Goal: Task Accomplishment & Management: Manage account settings

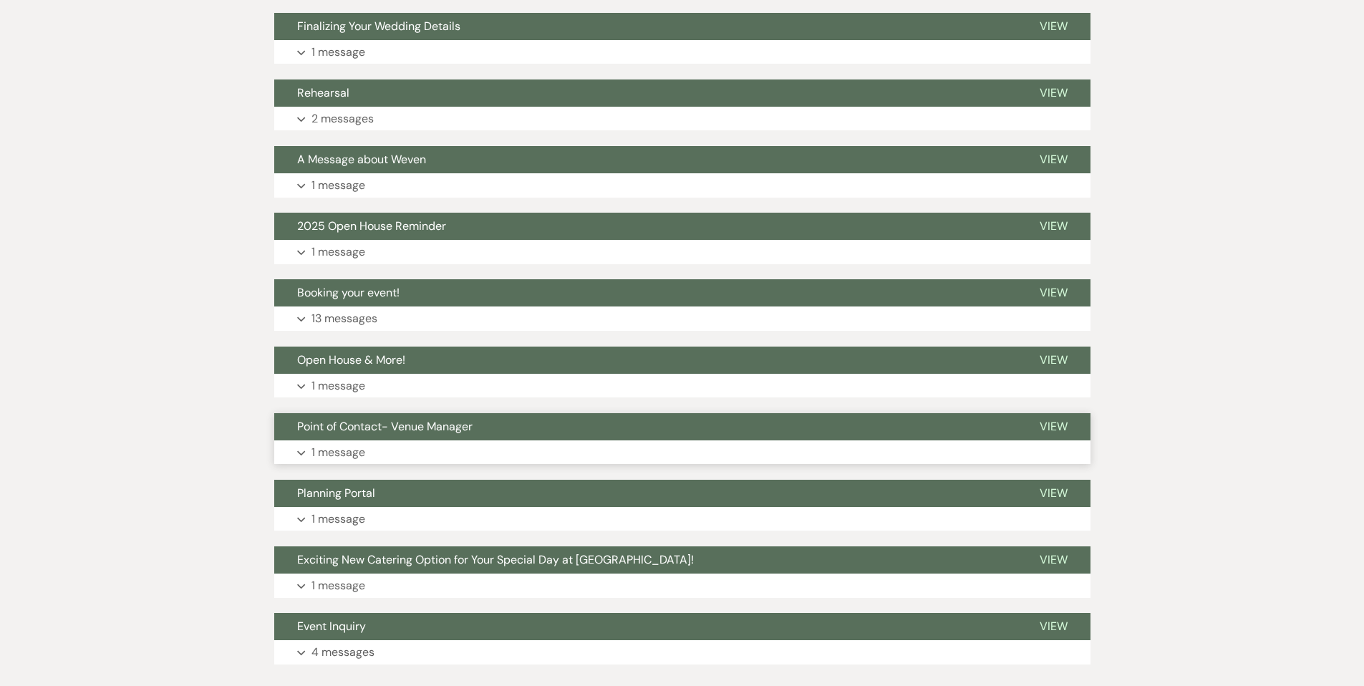
scroll to position [684, 0]
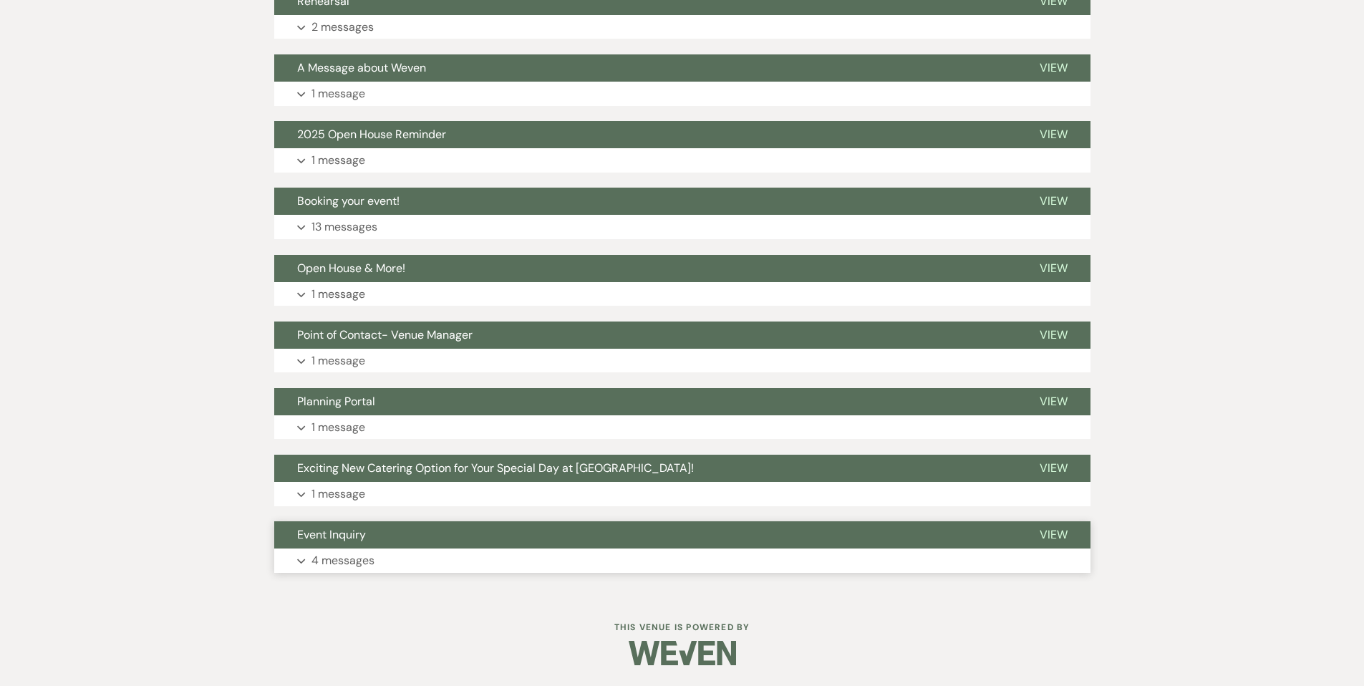
click at [341, 557] on p "4 messages" at bounding box center [342, 560] width 63 height 19
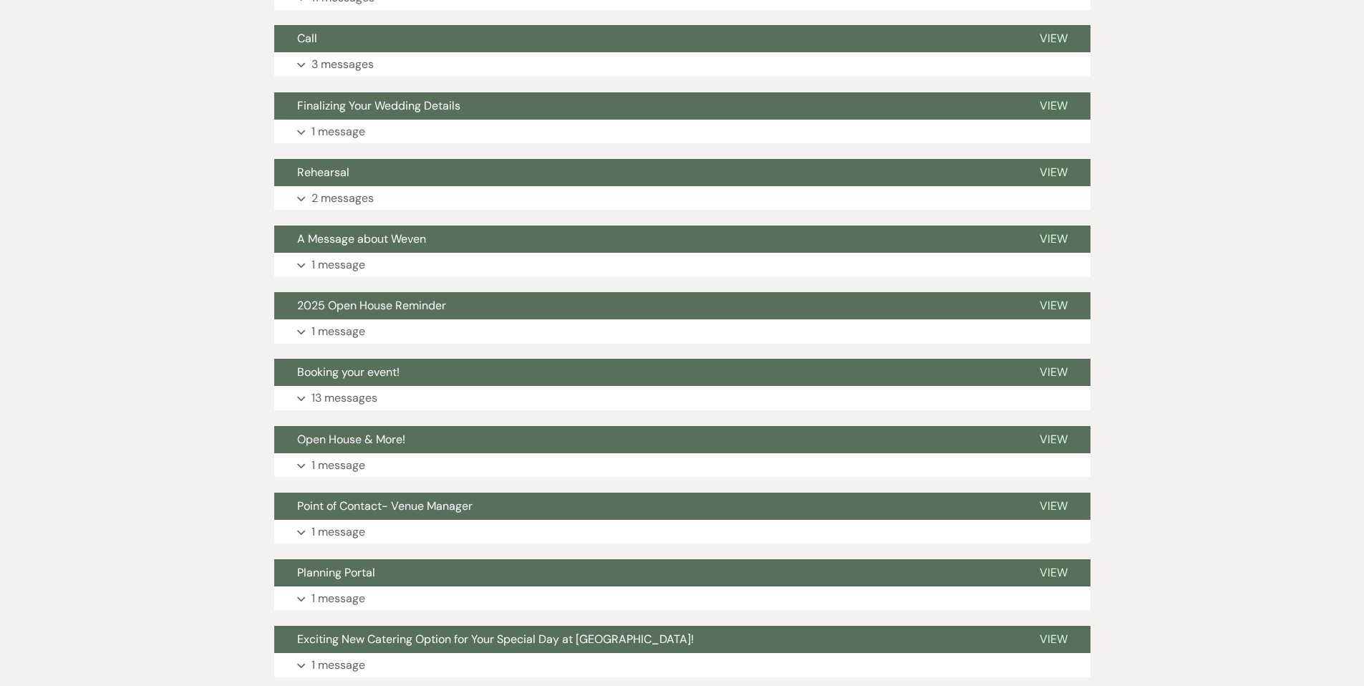
scroll to position [520, 0]
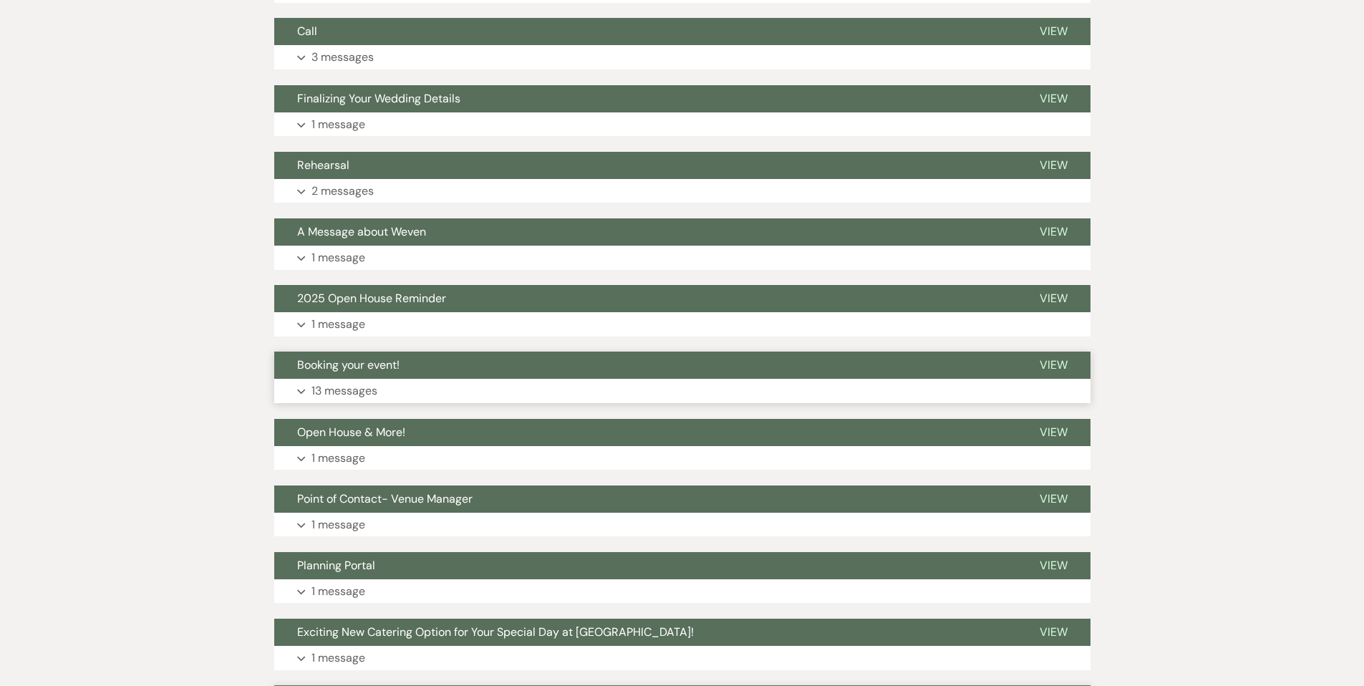
click at [321, 392] on p "13 messages" at bounding box center [344, 391] width 66 height 19
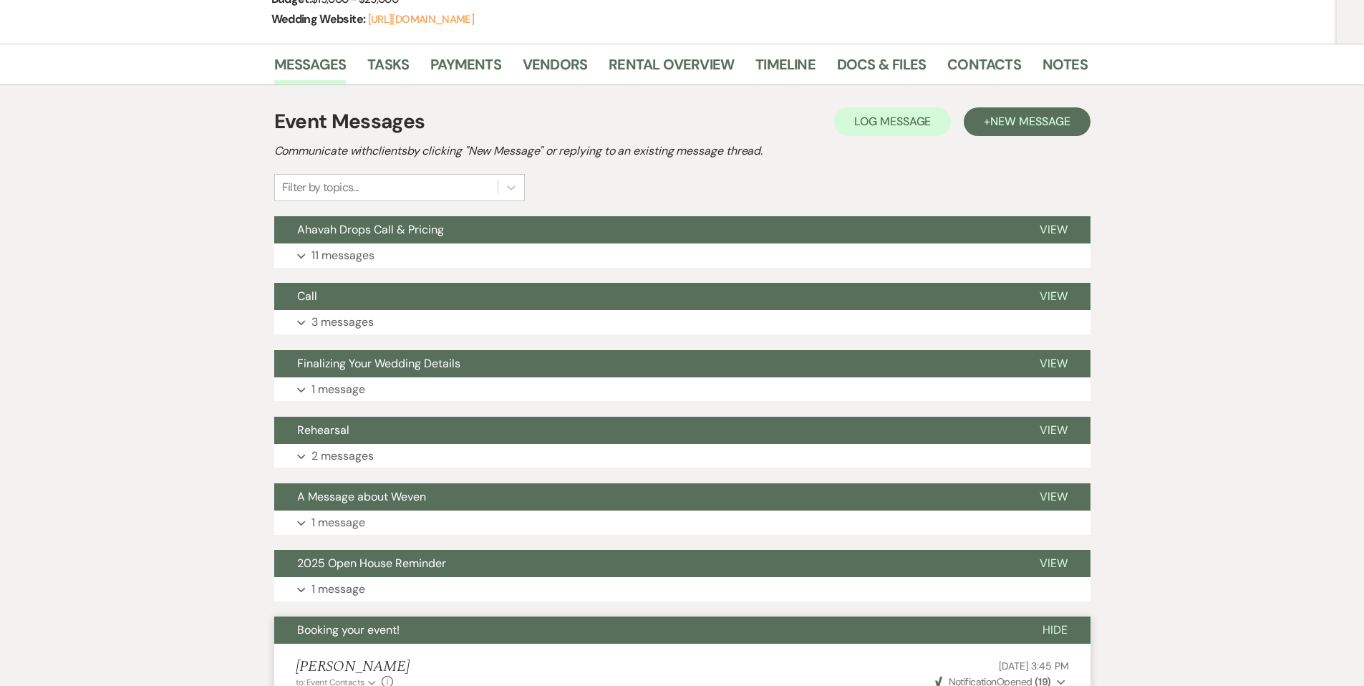
scroll to position [249, 0]
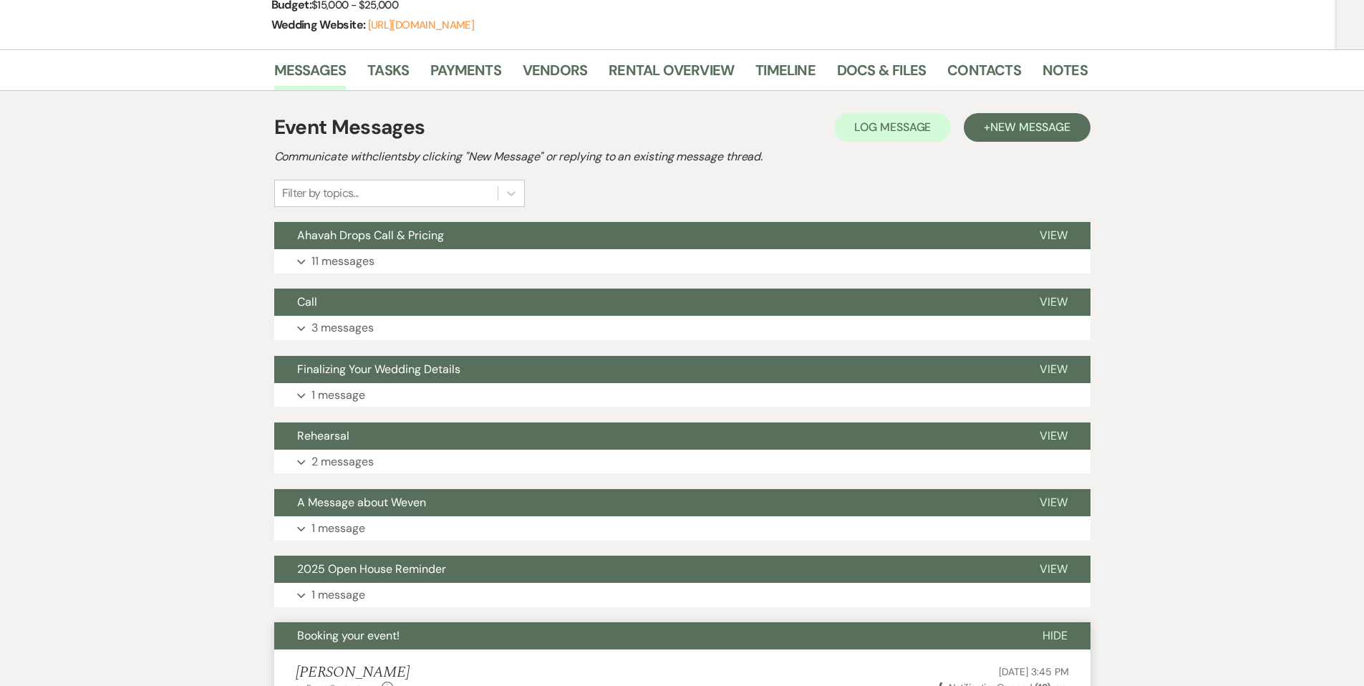
click at [366, 635] on span "Booking your event!" at bounding box center [348, 635] width 102 height 15
click at [351, 455] on p "2 messages" at bounding box center [342, 461] width 62 height 19
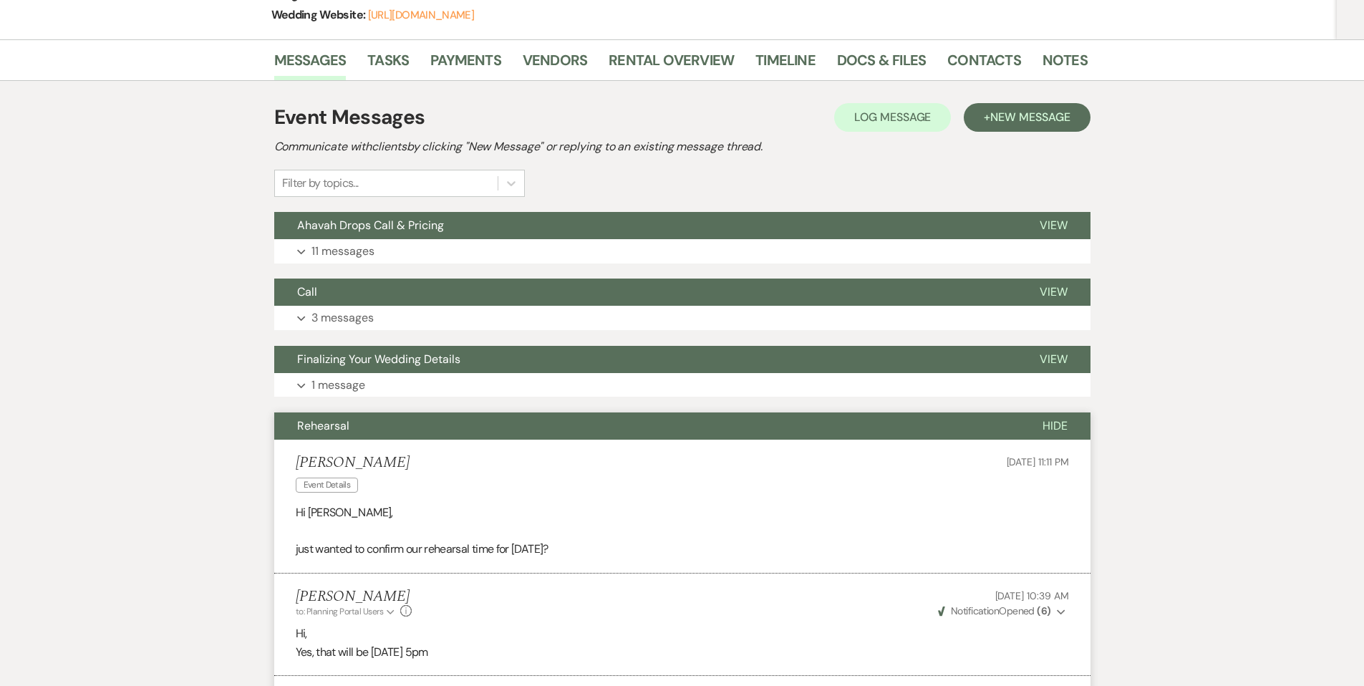
scroll to position [258, 0]
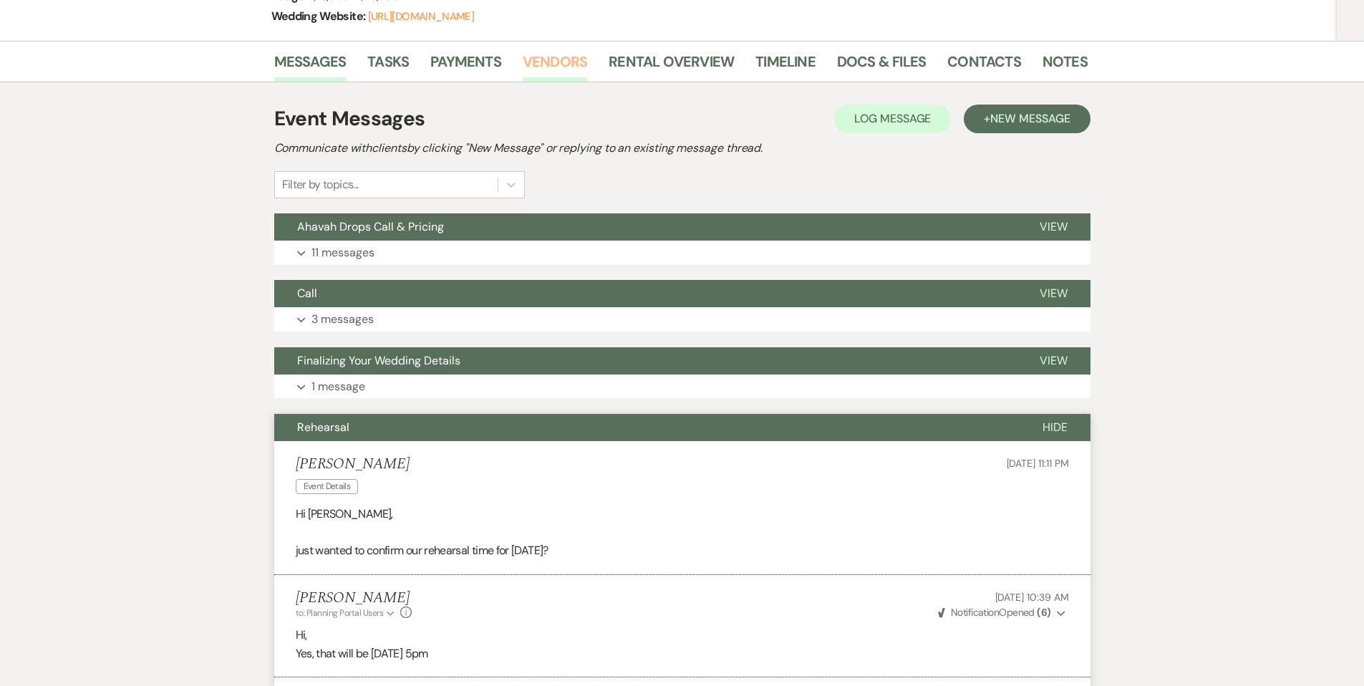
click at [534, 66] on link "Vendors" at bounding box center [555, 65] width 64 height 31
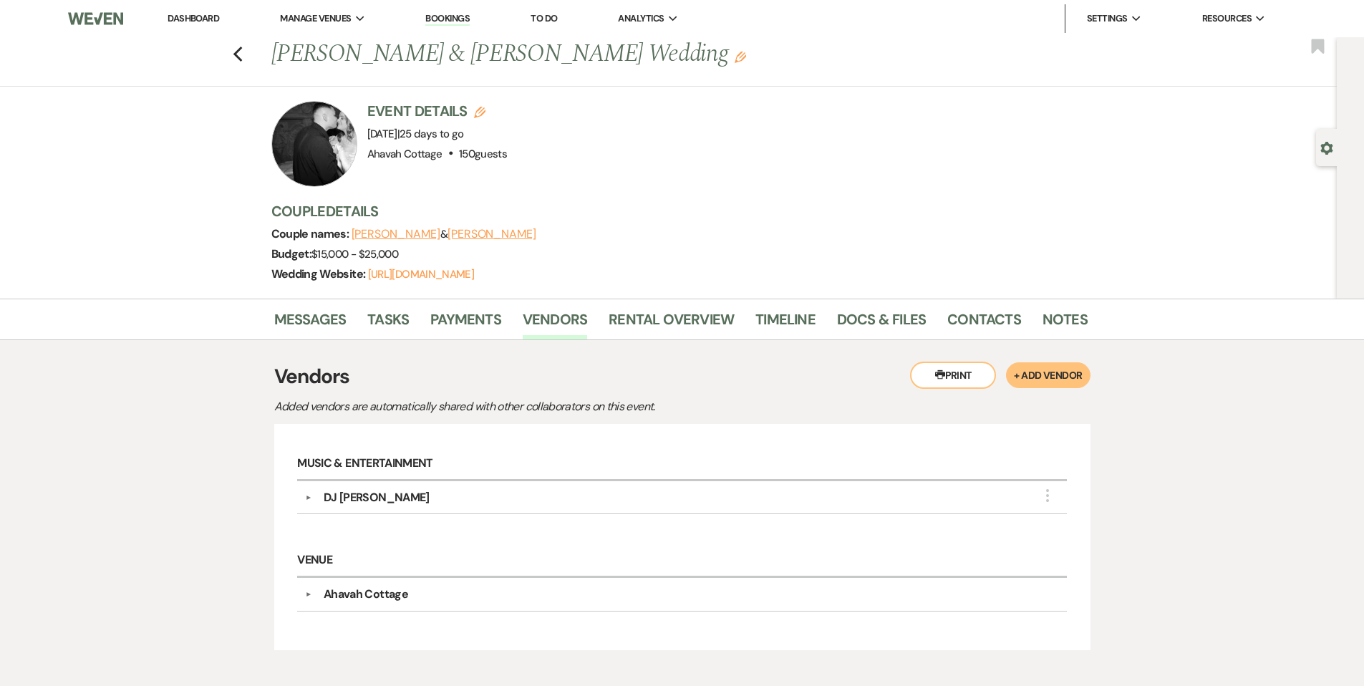
click at [309, 495] on button "▼" at bounding box center [308, 497] width 17 height 7
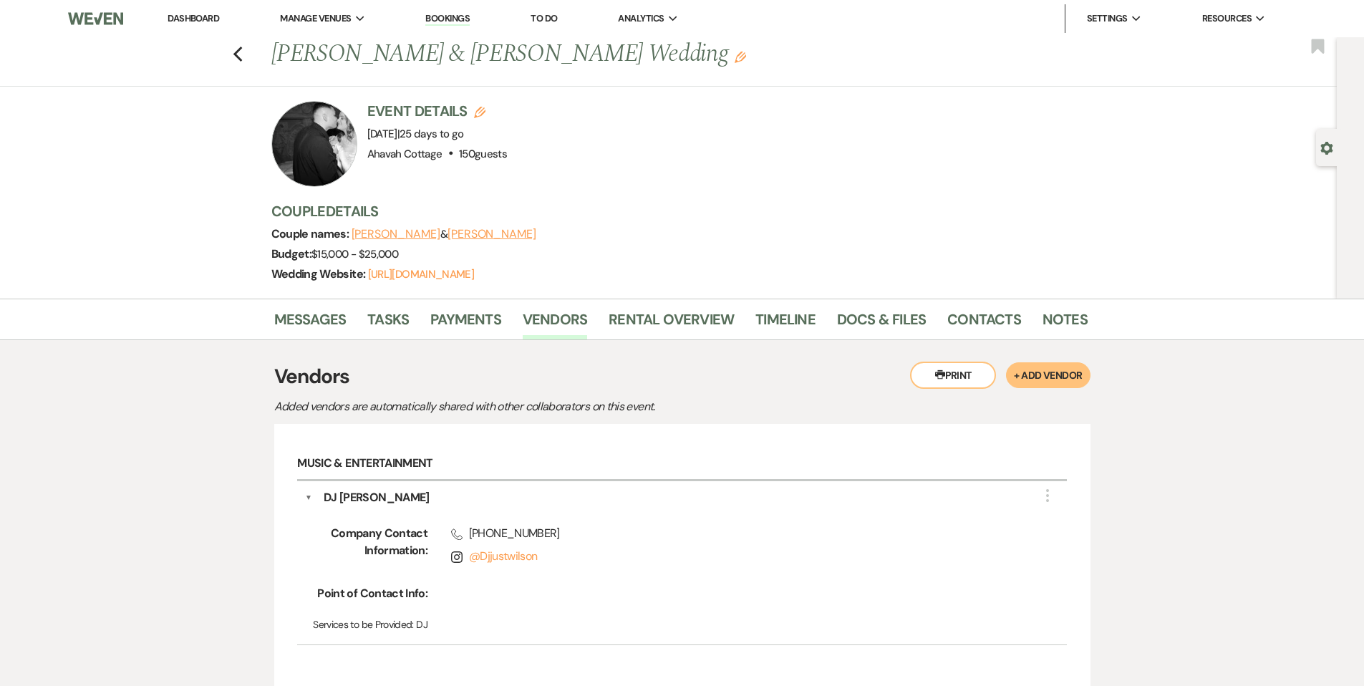
click at [308, 495] on button "▼" at bounding box center [308, 497] width 7 height 17
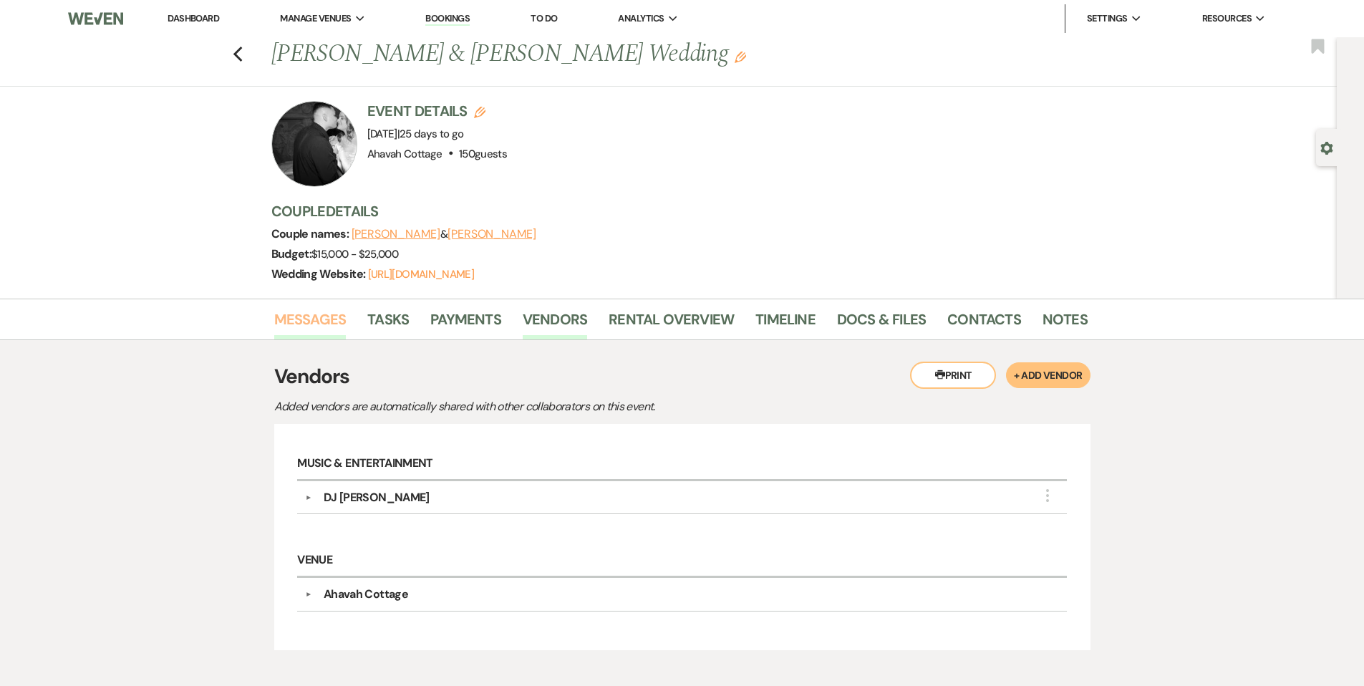
click at [304, 322] on link "Messages" at bounding box center [310, 323] width 72 height 31
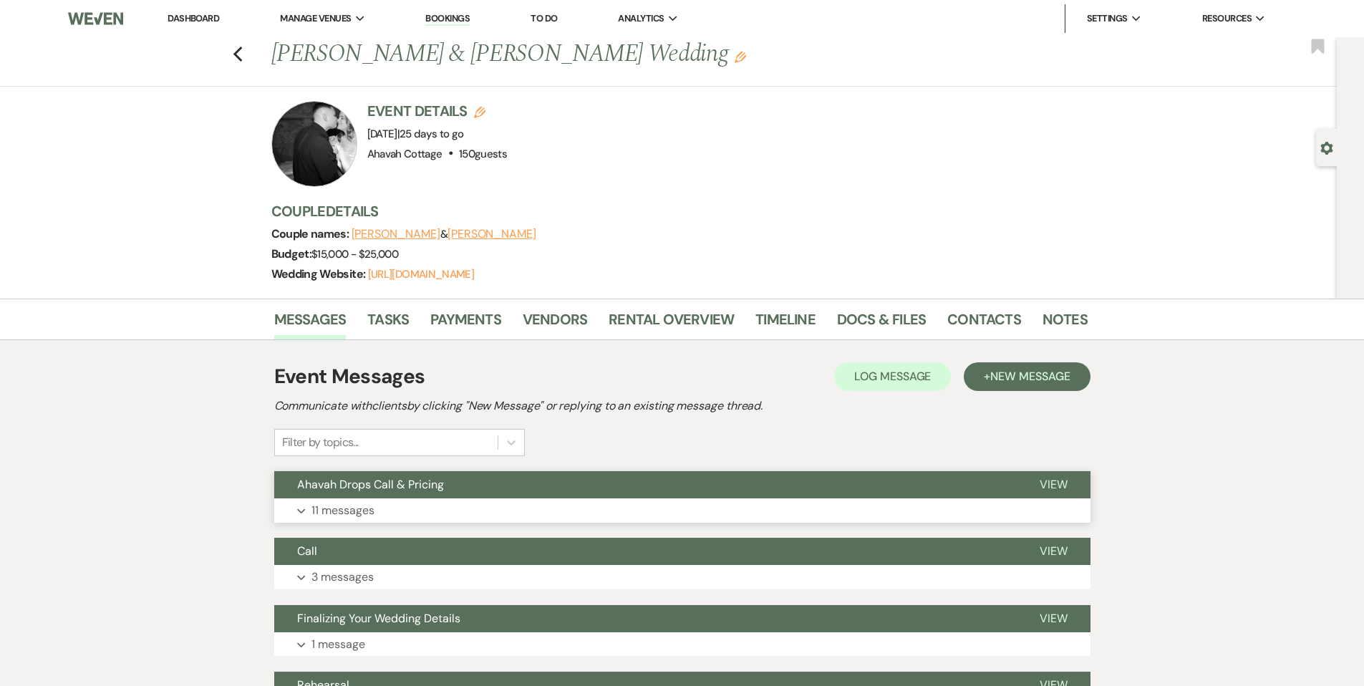
click at [311, 511] on button "Expand 11 messages" at bounding box center [682, 510] width 816 height 24
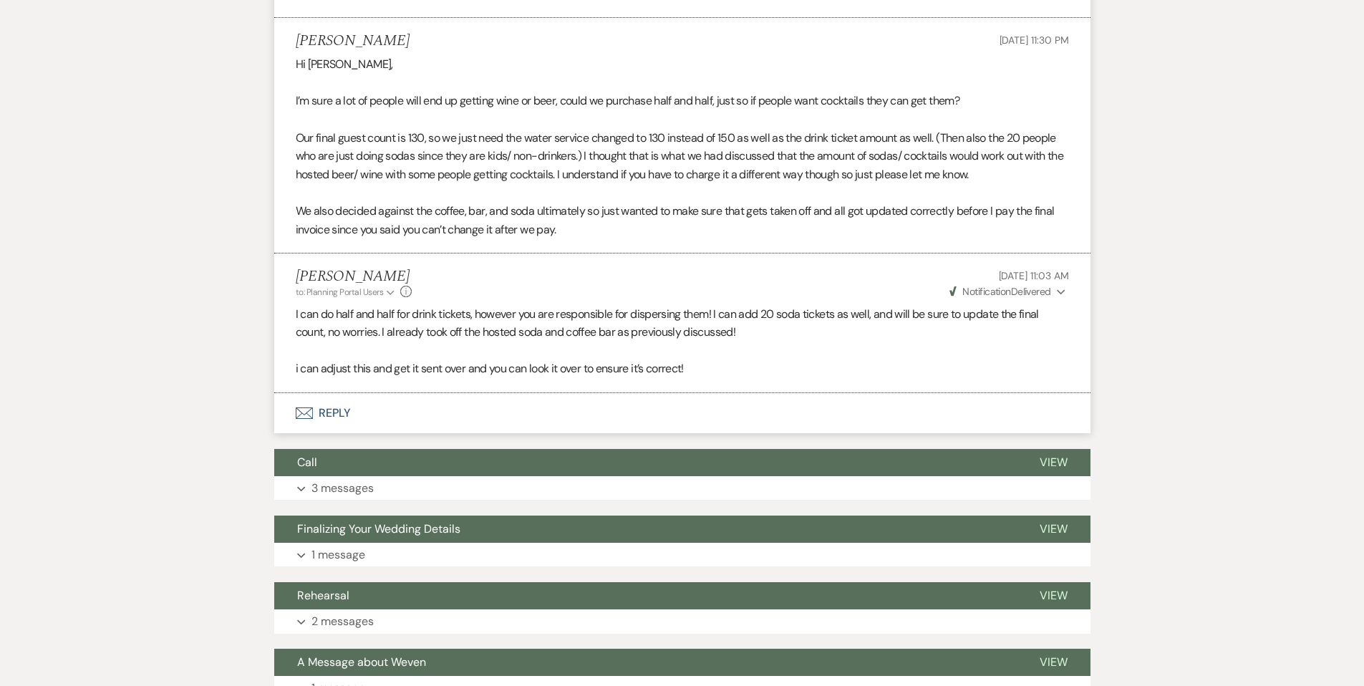
scroll to position [1620, 0]
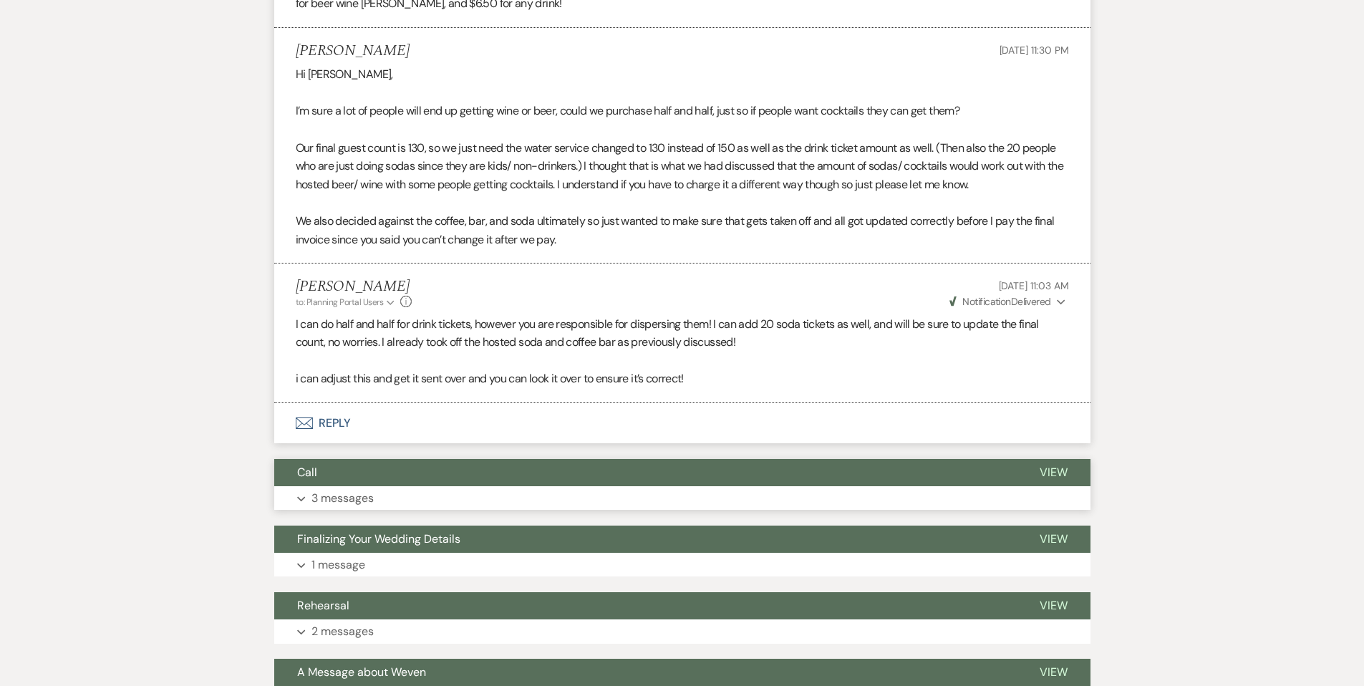
click at [303, 496] on icon "Expand" at bounding box center [301, 499] width 9 height 6
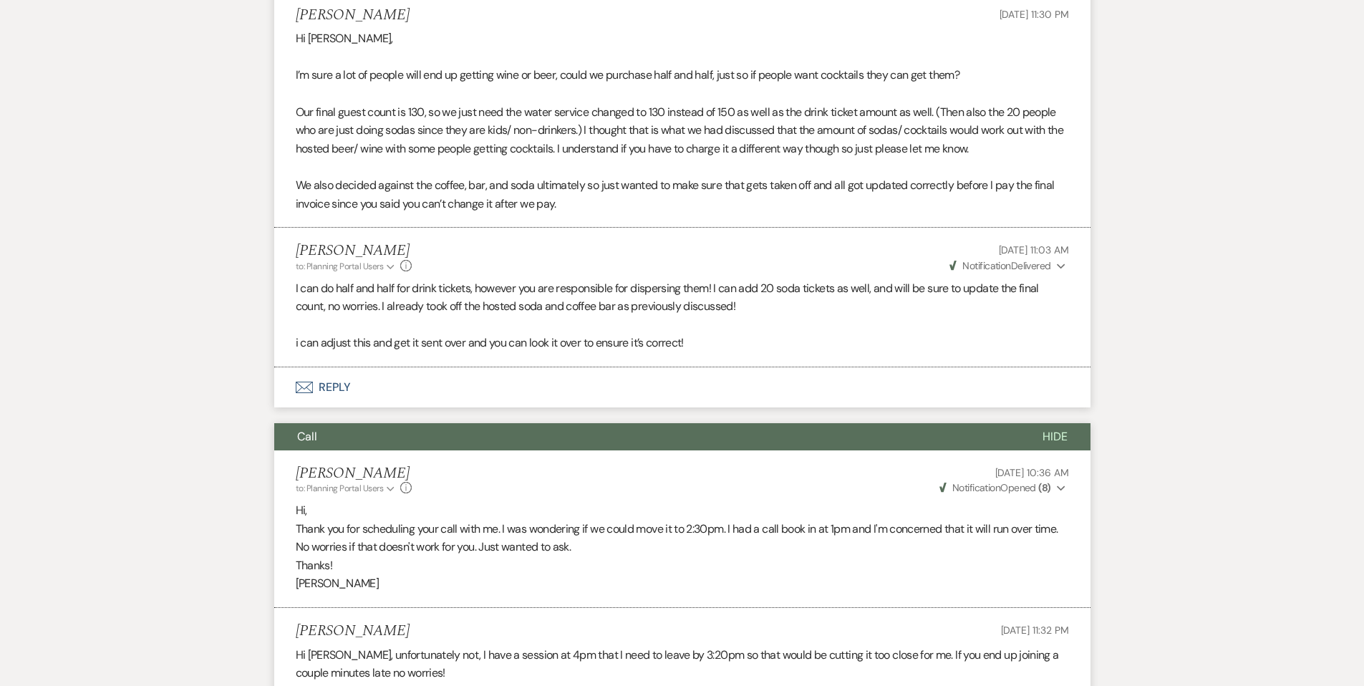
scroll to position [1650, 0]
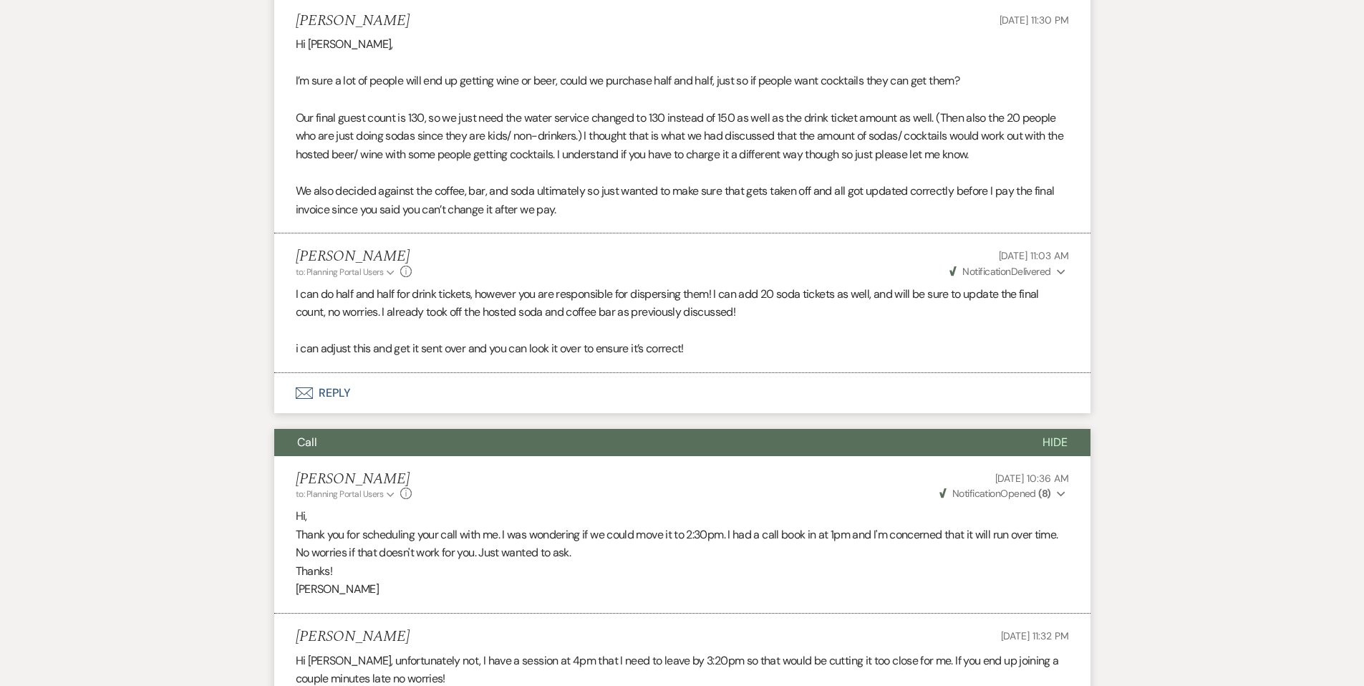
click at [309, 447] on span "Call" at bounding box center [307, 442] width 20 height 15
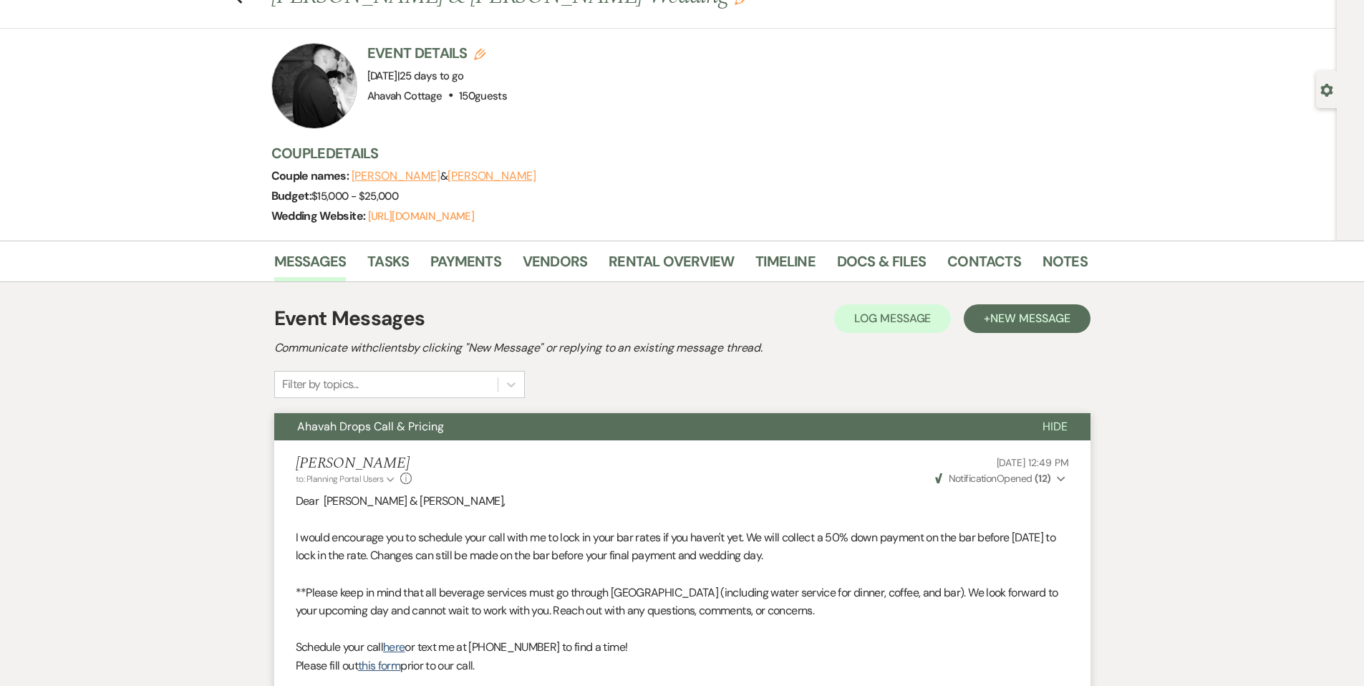
scroll to position [57, 0]
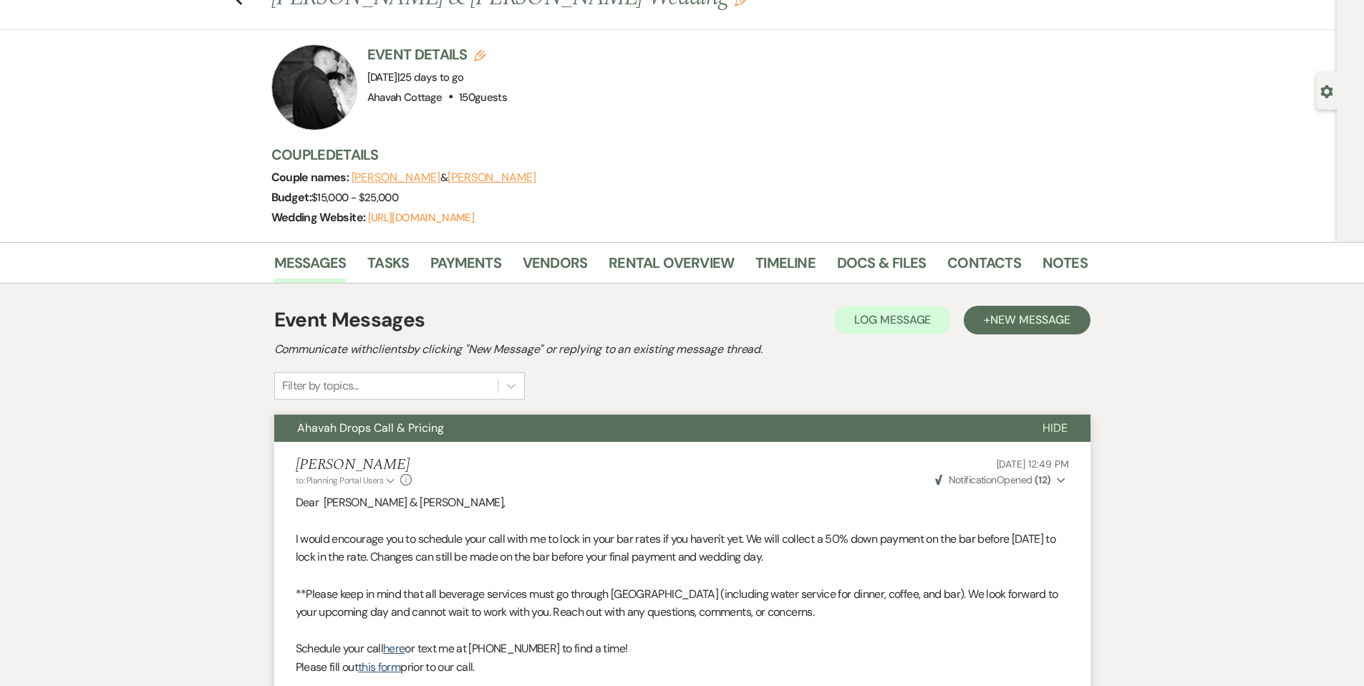
click at [315, 433] on span "Ahavah Drops Call & Pricing" at bounding box center [370, 427] width 147 height 15
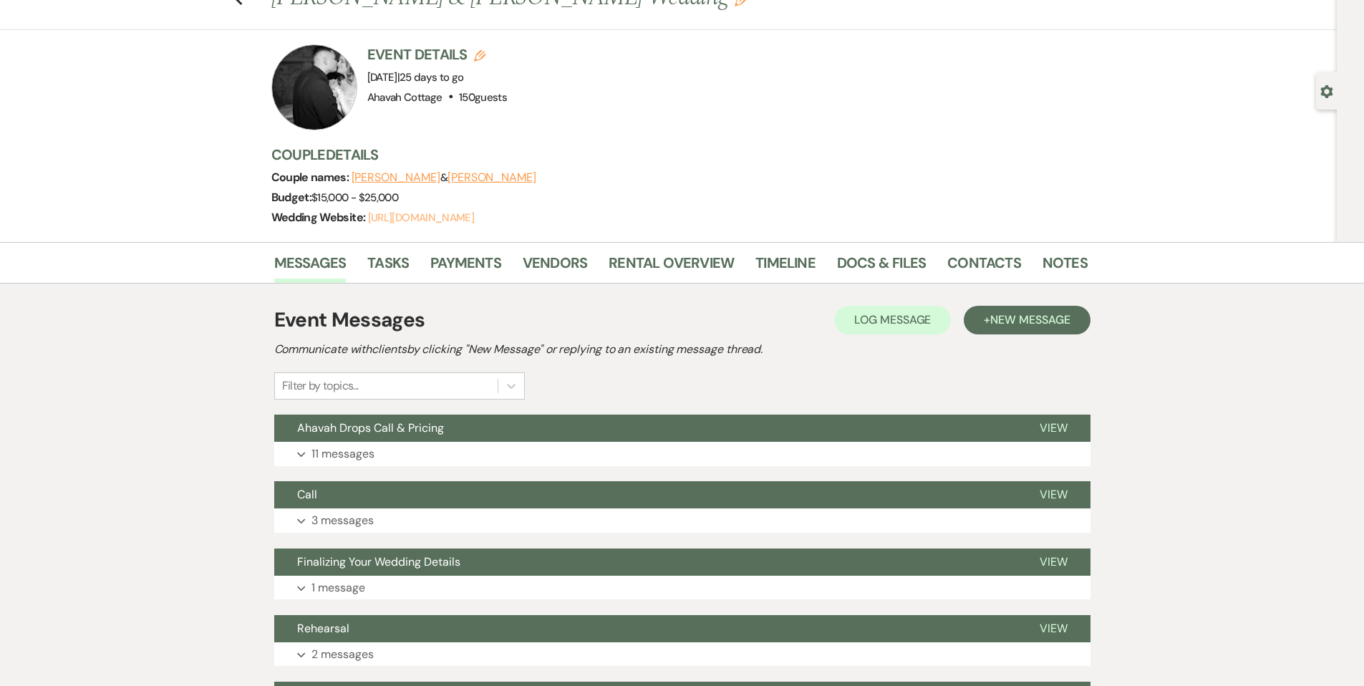
click at [458, 218] on link "[URL][DOMAIN_NAME]" at bounding box center [421, 217] width 106 height 14
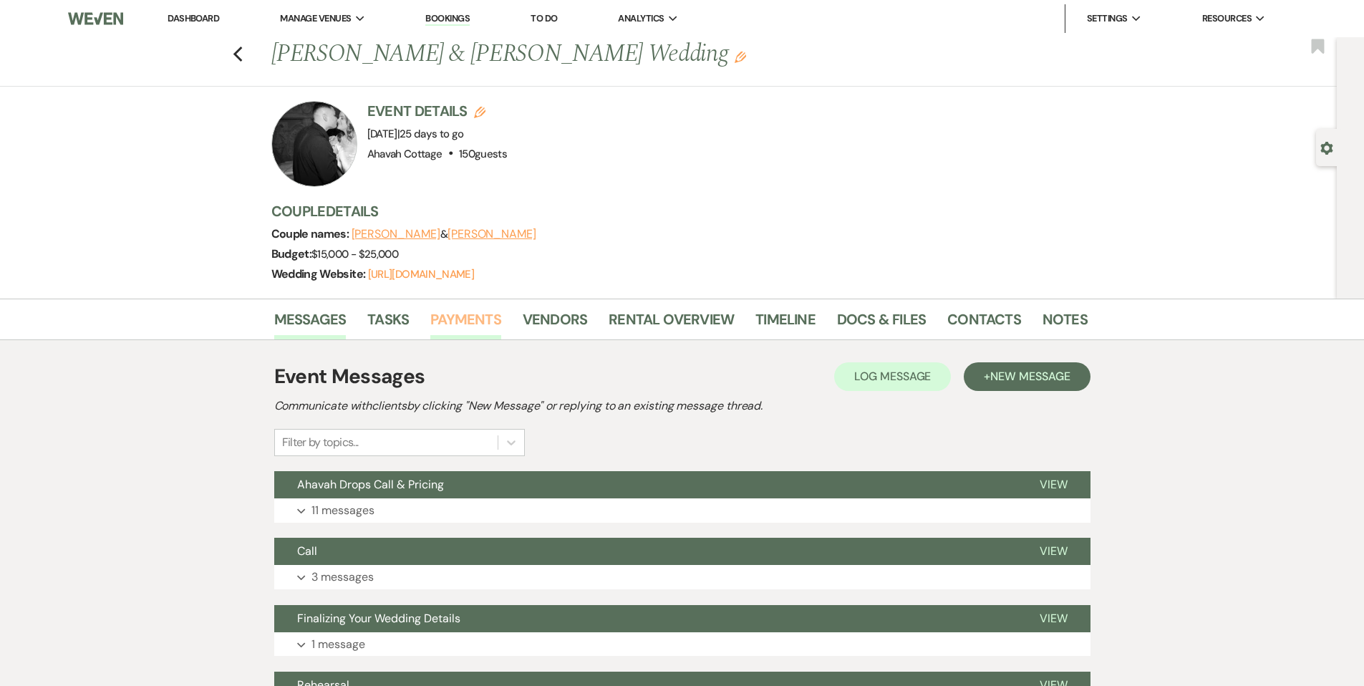
click at [452, 318] on link "Payments" at bounding box center [465, 323] width 71 height 31
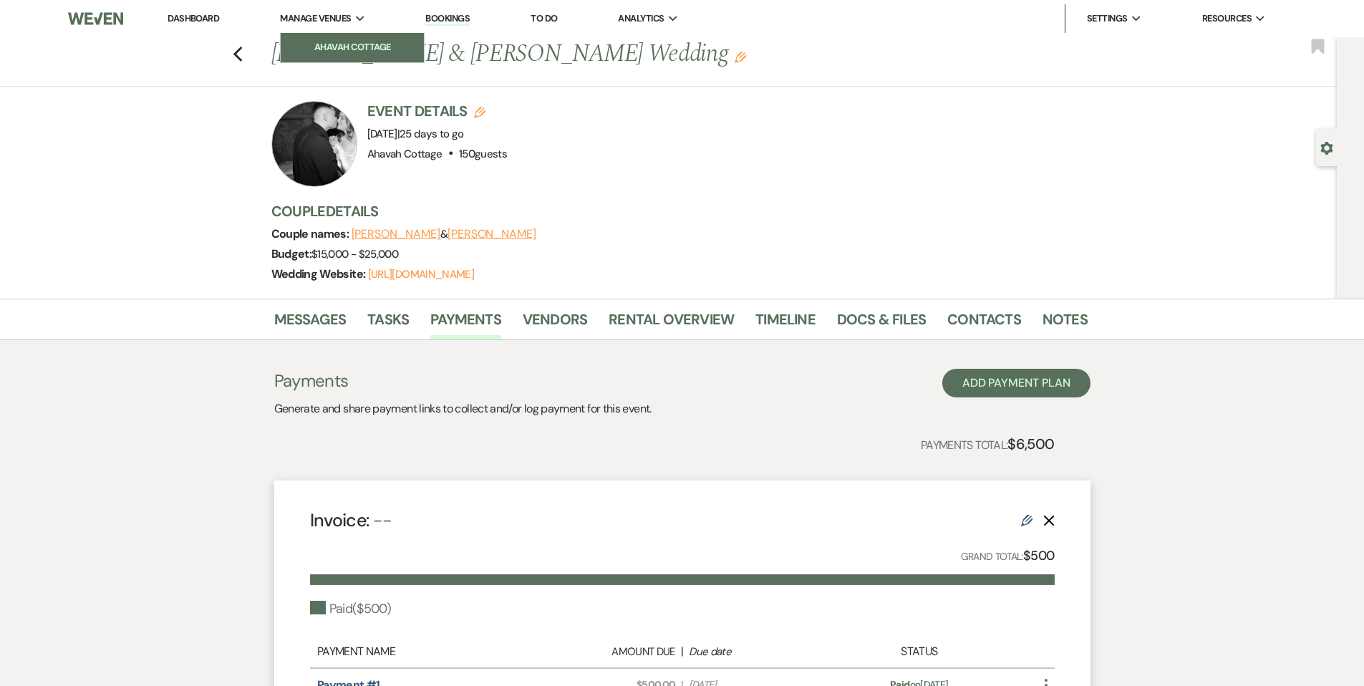
click at [343, 38] on link "Ahavah Cottage" at bounding box center [352, 47] width 143 height 29
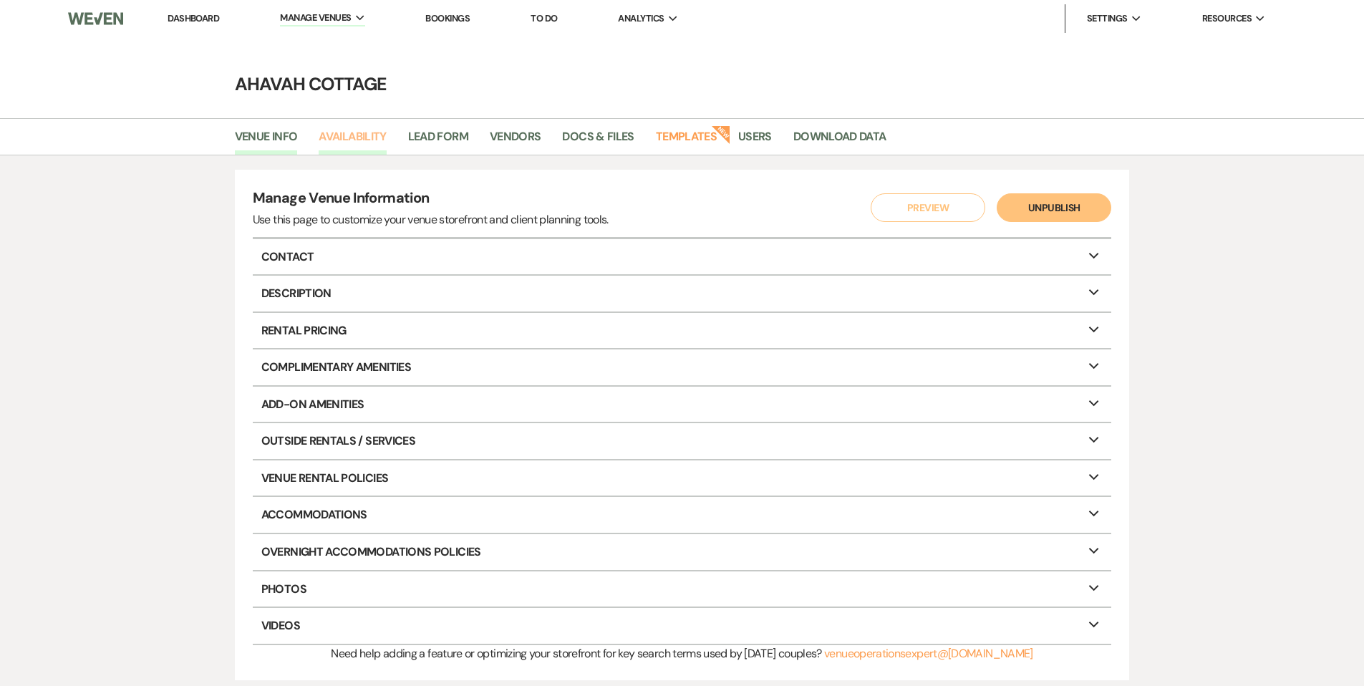
click at [353, 134] on link "Availability" at bounding box center [352, 140] width 67 height 27
select select "3"
select select "2026"
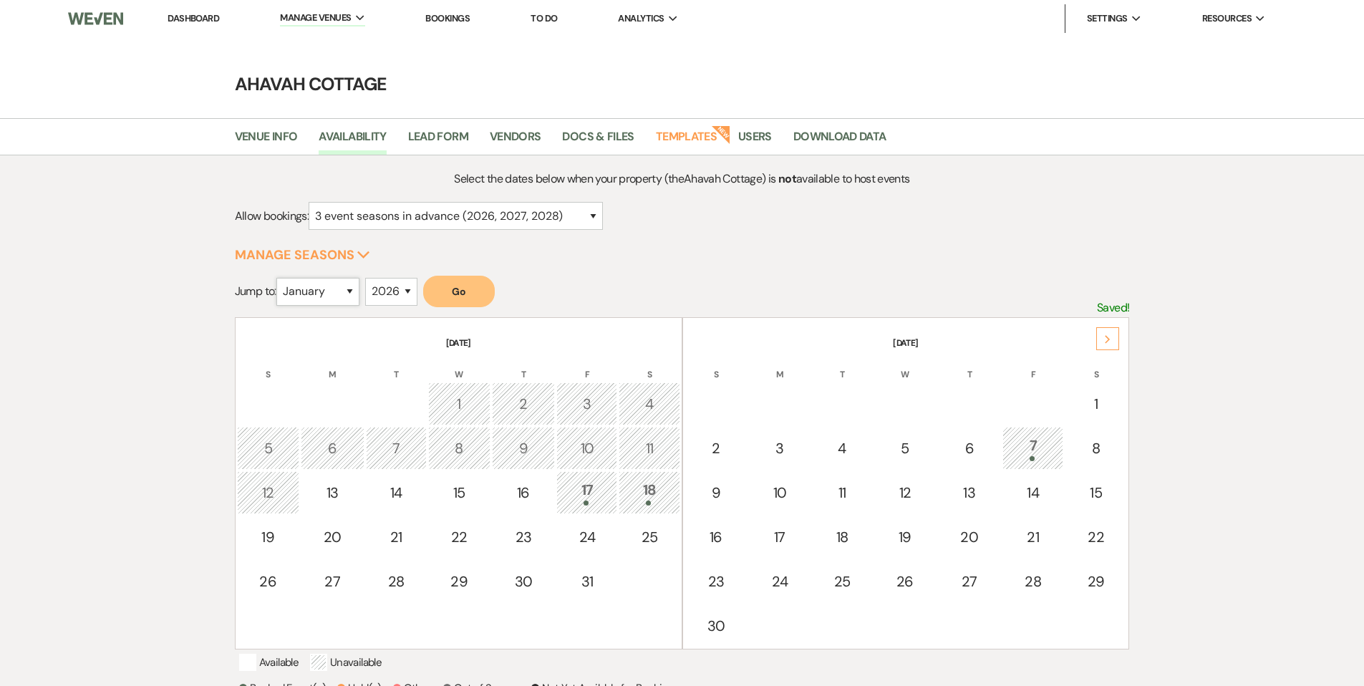
click at [354, 290] on select "January February March April May June July August September October November De…" at bounding box center [317, 292] width 83 height 28
click at [279, 278] on select "January February March April May June July August September October November De…" at bounding box center [317, 292] width 83 height 28
click at [447, 299] on button "Go" at bounding box center [459, 291] width 72 height 31
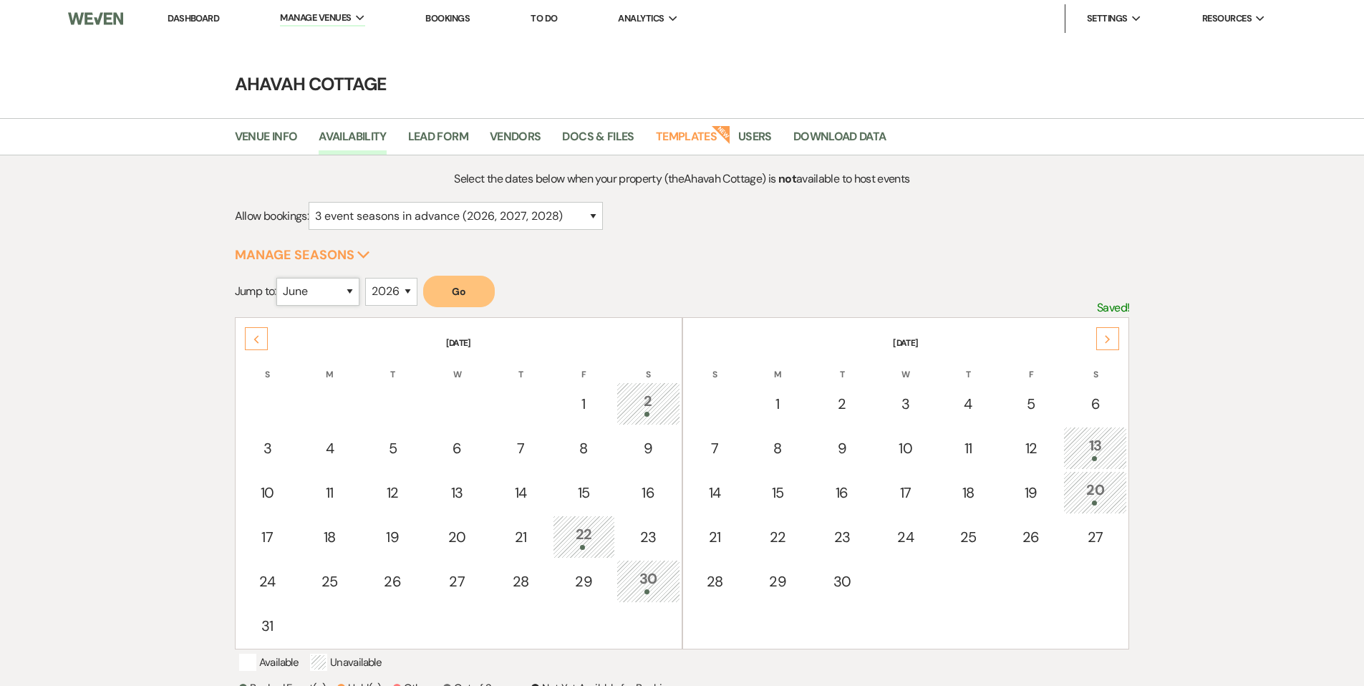
click at [353, 289] on select "January February March April May June July August September October November De…" at bounding box center [317, 292] width 83 height 28
select select "10"
click at [279, 278] on select "January February March April May June July August September October November De…" at bounding box center [317, 292] width 83 height 28
click at [445, 292] on button "Go" at bounding box center [459, 291] width 72 height 31
